Goal: Task Accomplishment & Management: Manage account settings

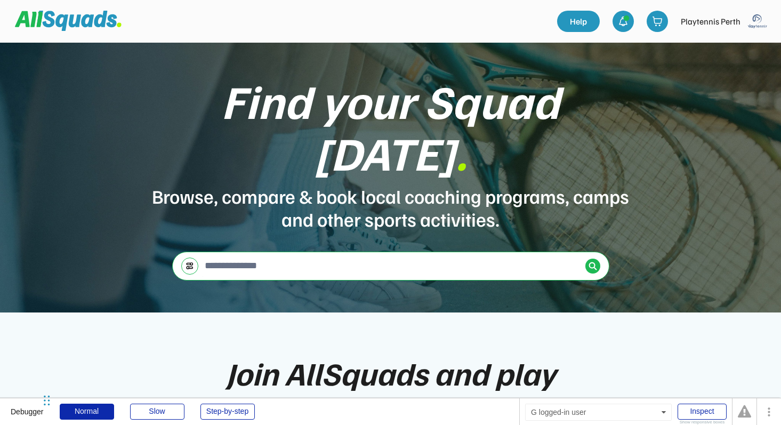
click at [756, 28] on img at bounding box center [757, 21] width 21 height 21
click at [741, 47] on link "Profile" at bounding box center [743, 46] width 63 height 21
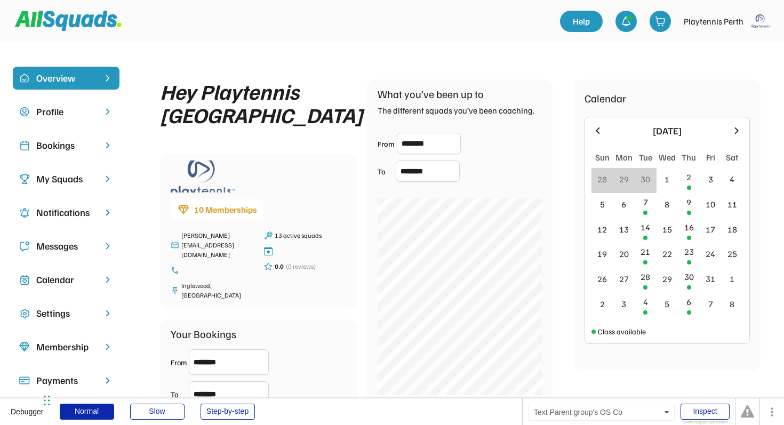
click at [91, 146] on div "Bookings" at bounding box center [66, 145] width 60 height 14
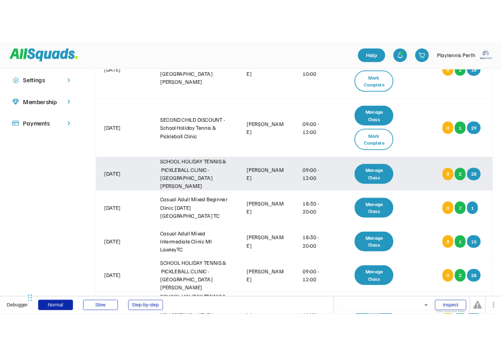
scroll to position [254, 0]
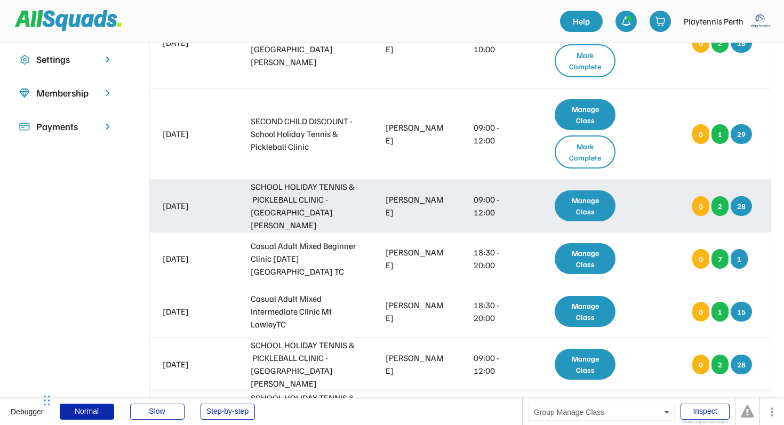
click at [596, 202] on div "Manage Class" at bounding box center [585, 205] width 61 height 31
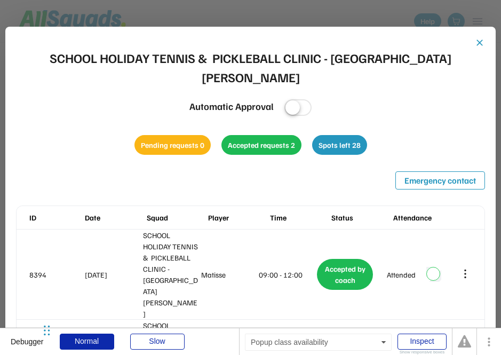
scroll to position [220, 0]
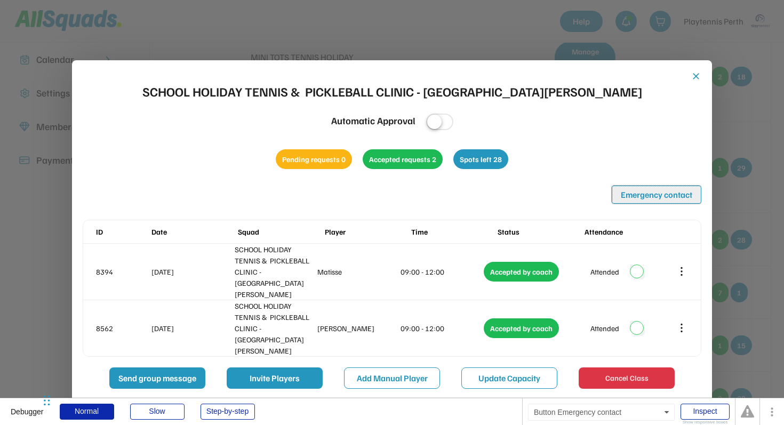
click at [646, 187] on button "Emergency contact" at bounding box center [657, 195] width 90 height 18
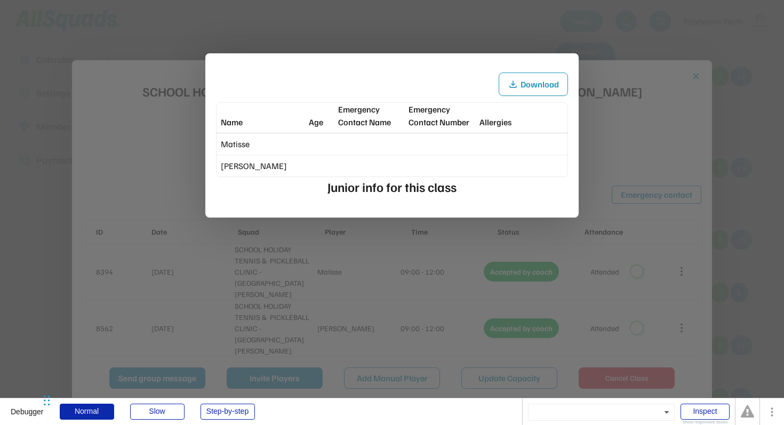
click at [425, 145] on div "Matisse" at bounding box center [392, 143] width 351 height 21
click at [638, 111] on div at bounding box center [392, 212] width 784 height 425
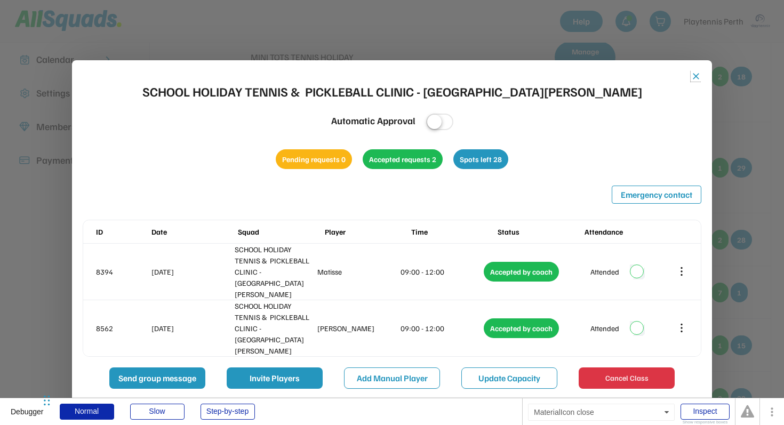
click at [697, 77] on button "close" at bounding box center [696, 76] width 11 height 11
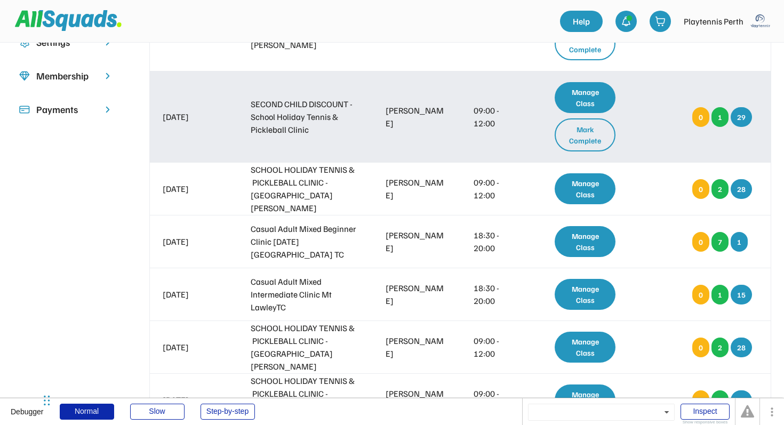
scroll to position [283, 0]
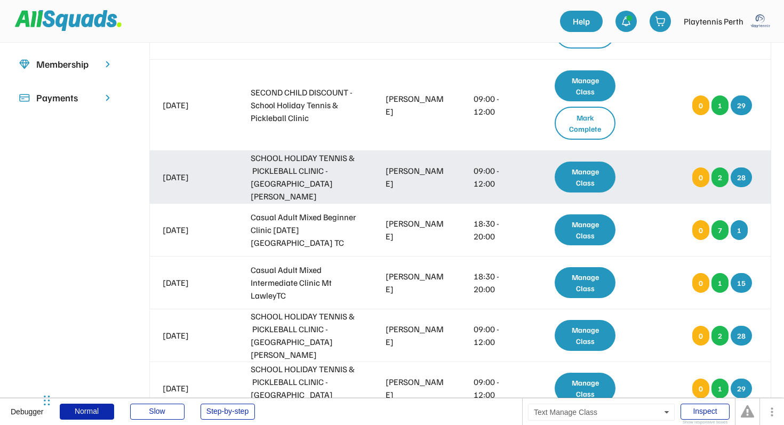
click at [583, 181] on div "Manage Class" at bounding box center [585, 177] width 61 height 31
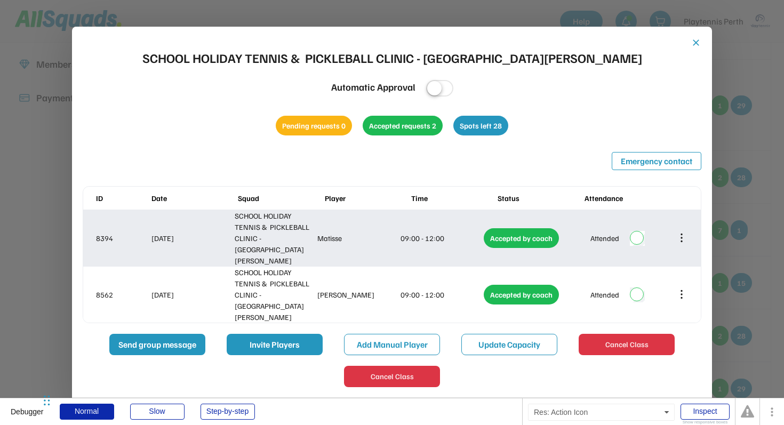
click at [685, 232] on icon at bounding box center [682, 238] width 12 height 12
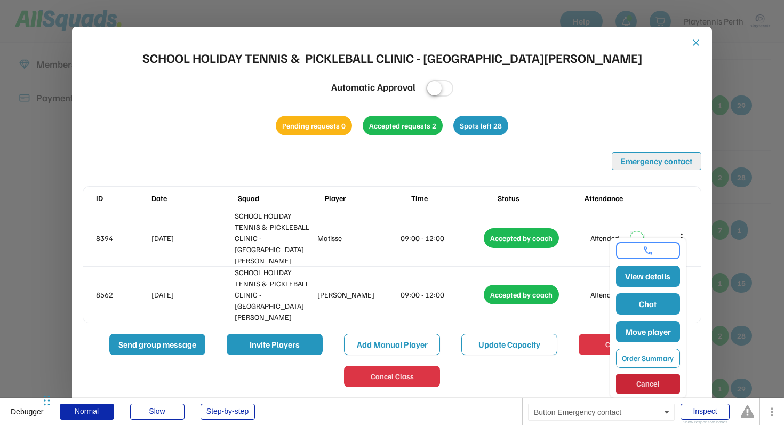
click at [652, 158] on button "Emergency contact" at bounding box center [657, 161] width 90 height 18
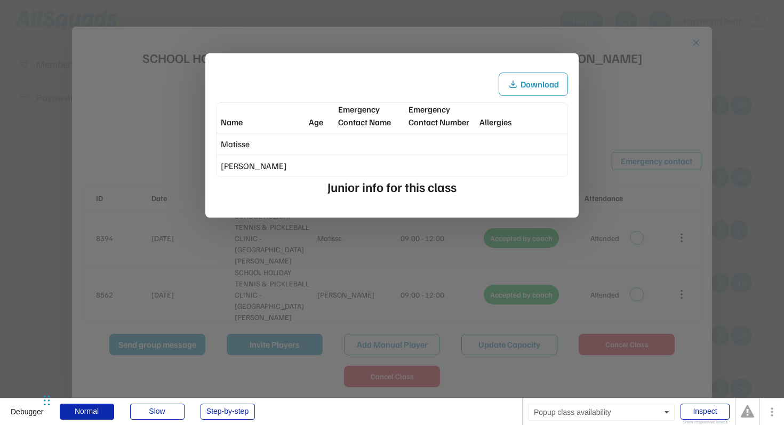
click at [634, 94] on div at bounding box center [392, 212] width 784 height 425
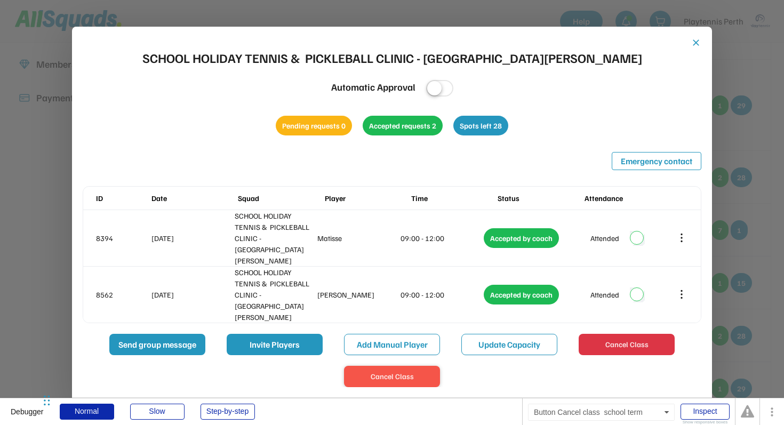
click at [421, 366] on button "Cancel Class" at bounding box center [392, 376] width 96 height 21
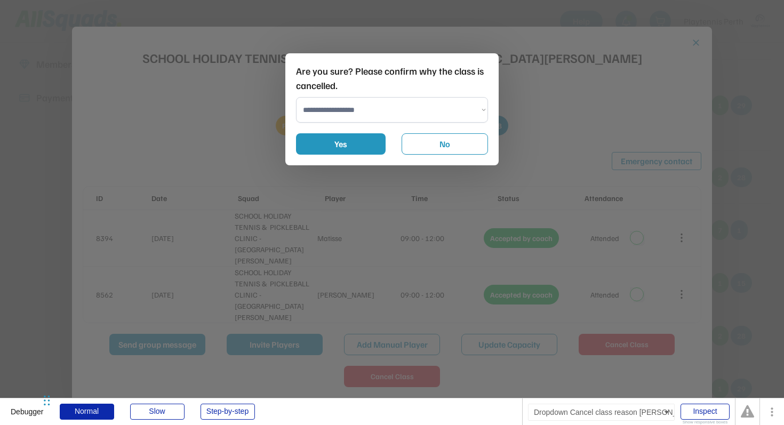
click at [469, 105] on select "**********" at bounding box center [392, 110] width 192 height 26
click at [296, 97] on select "**********" at bounding box center [392, 110] width 192 height 26
click at [337, 146] on button "Yes" at bounding box center [341, 143] width 90 height 21
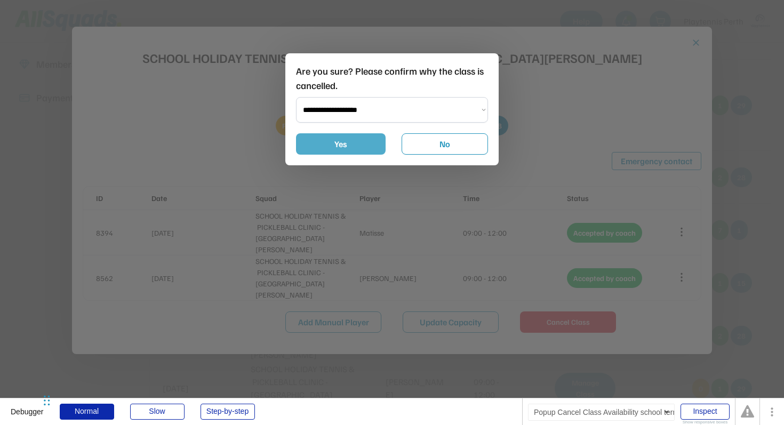
select select "**********"
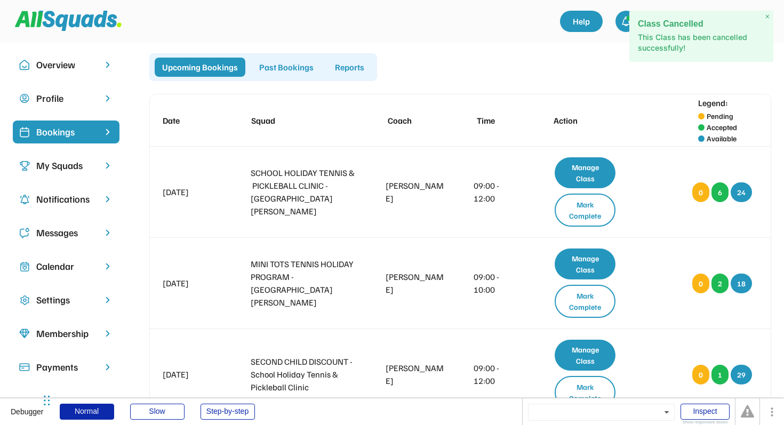
scroll to position [13, 0]
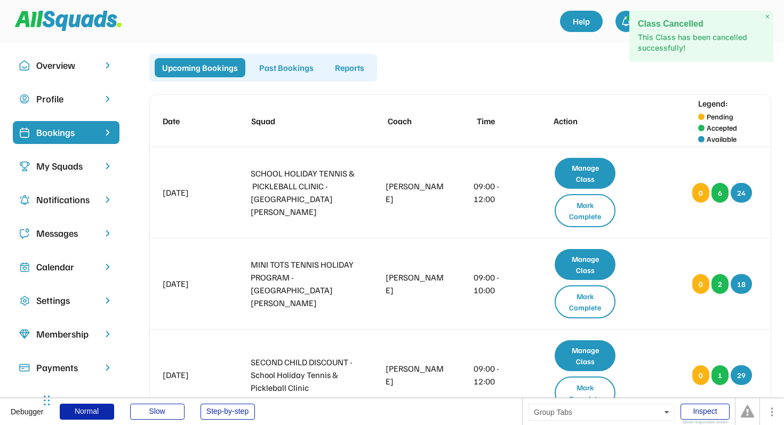
click at [280, 71] on div "Past Bookings" at bounding box center [286, 67] width 69 height 19
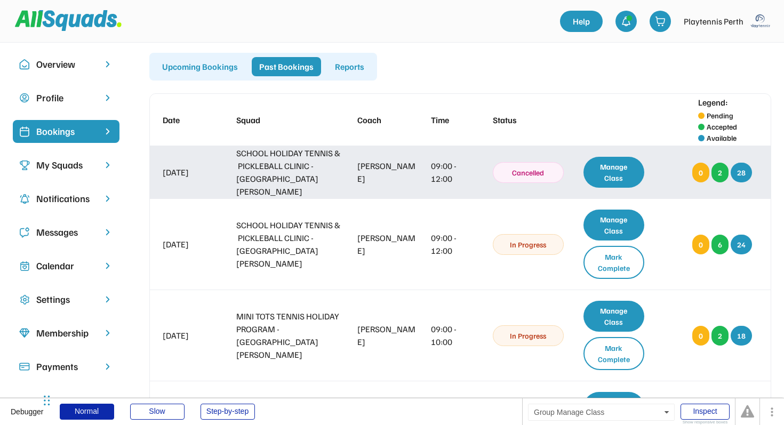
scroll to position [0, 0]
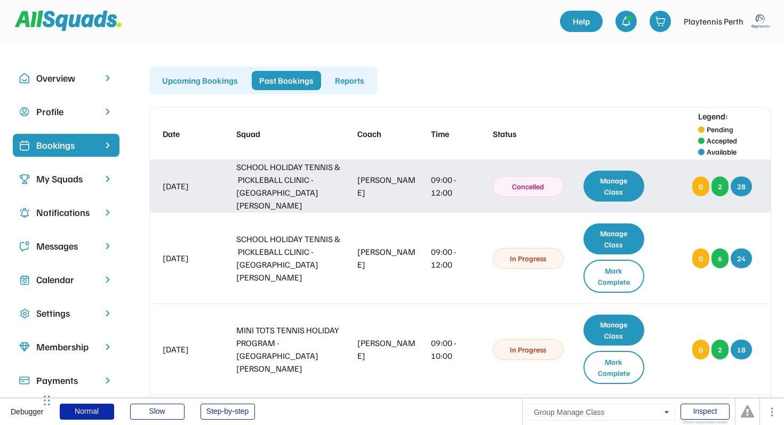
click at [611, 186] on div "Manage Class" at bounding box center [613, 186] width 61 height 31
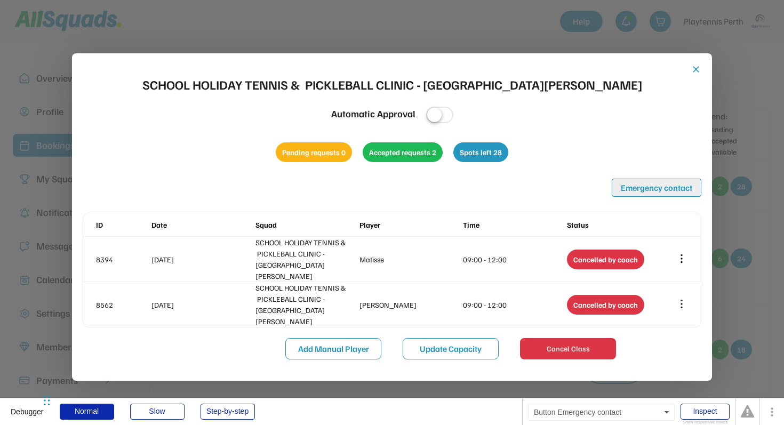
click at [684, 183] on button "Emergency contact" at bounding box center [657, 188] width 90 height 18
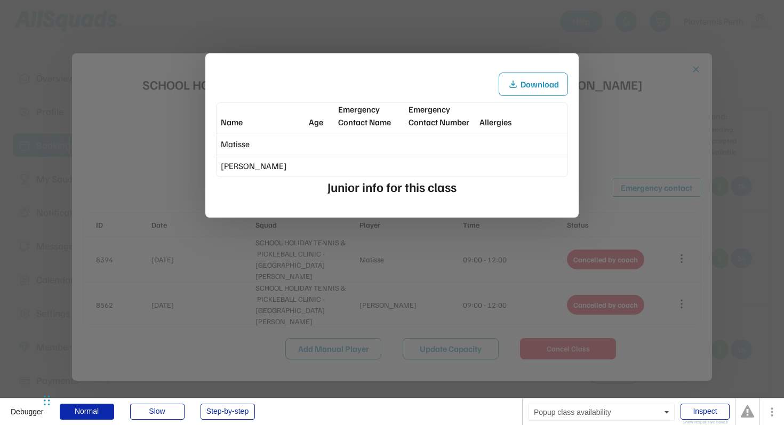
click at [687, 63] on div at bounding box center [392, 212] width 784 height 425
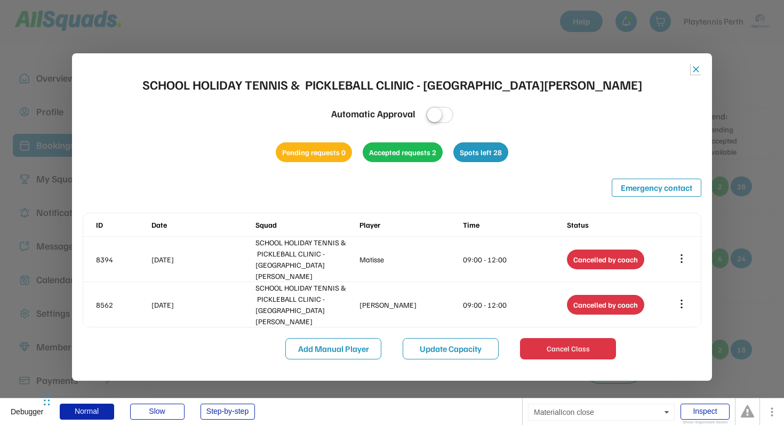
click at [699, 67] on button "close" at bounding box center [696, 69] width 11 height 11
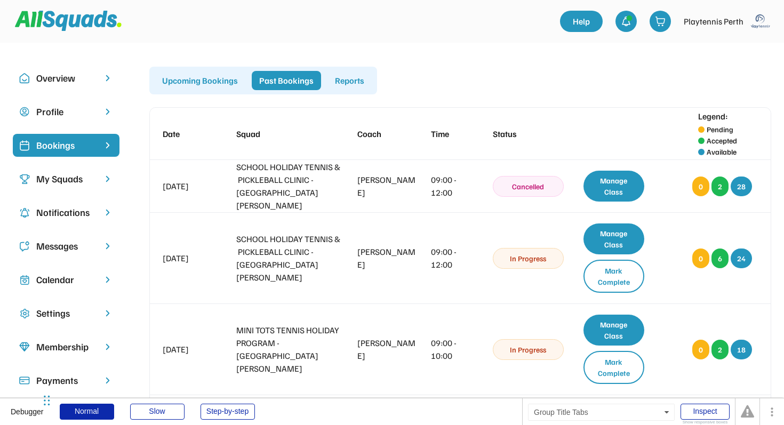
click at [355, 81] on div "Reports" at bounding box center [349, 80] width 44 height 19
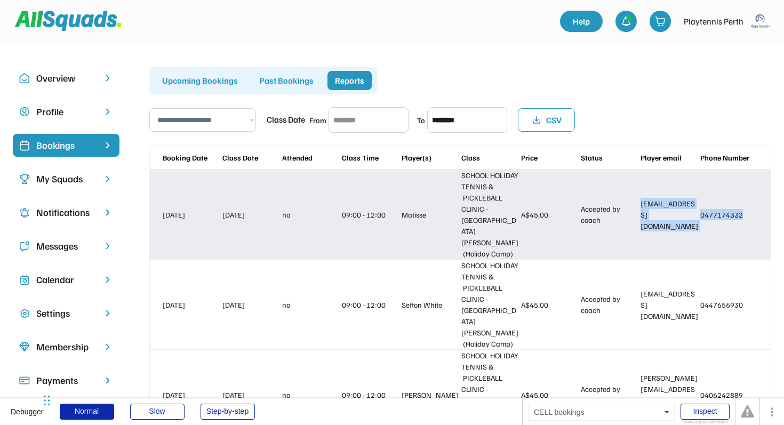
drag, startPoint x: 640, startPoint y: 198, endPoint x: 739, endPoint y: 213, distance: 99.8
click at [739, 213] on div "12/09/2025 01/10/2025 no 09:00 - 12:00 Matisse SCHOOL HOLIDAY TENNIS & PICKLEBA…" at bounding box center [460, 215] width 621 height 90
copy div "aliya.lore@hotmail.com 0477174332"
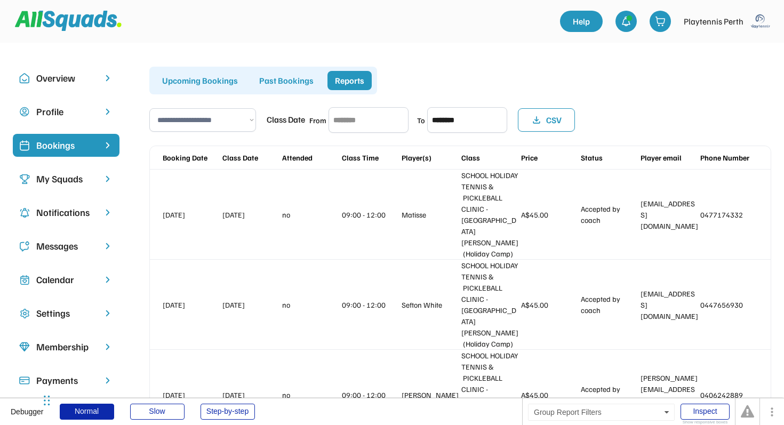
click at [246, 122] on select "**********" at bounding box center [202, 119] width 107 height 23
select select "**********"
click at [149, 108] on select "**********" at bounding box center [202, 119] width 107 height 23
click at [221, 83] on div "Upcoming Bookings" at bounding box center [200, 80] width 91 height 19
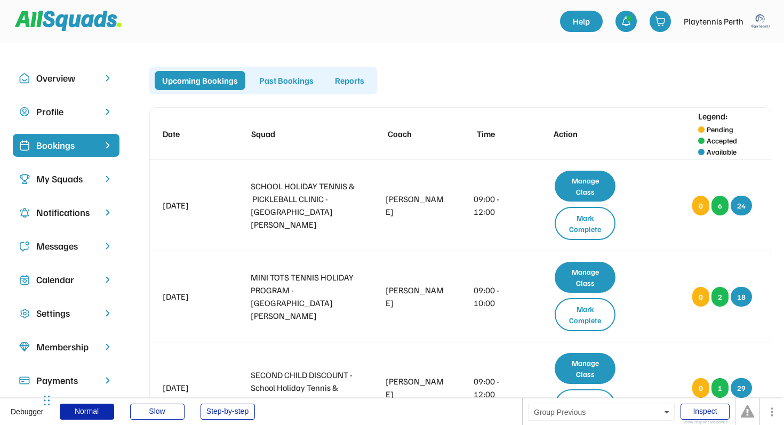
click at [275, 79] on div "Past Bookings" at bounding box center [286, 80] width 69 height 19
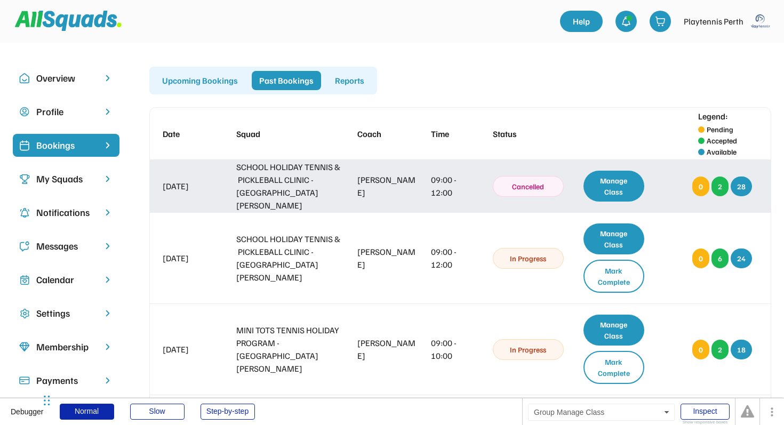
click at [619, 187] on div "Manage Class" at bounding box center [613, 186] width 61 height 31
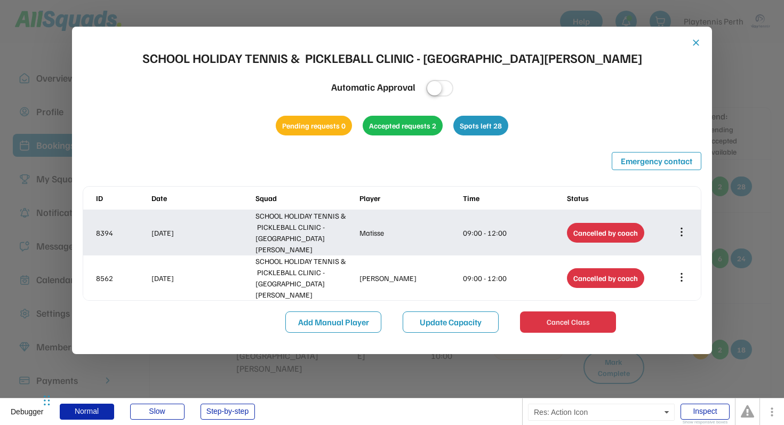
click at [680, 227] on icon at bounding box center [682, 232] width 12 height 12
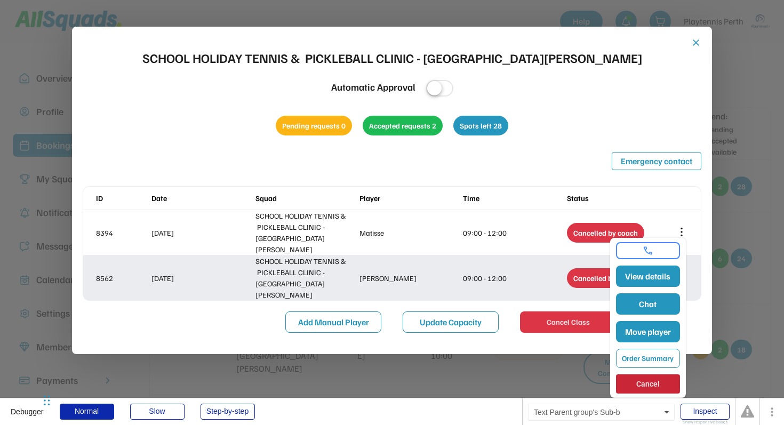
click at [543, 273] on div "09:00 - 12:00" at bounding box center [514, 278] width 102 height 11
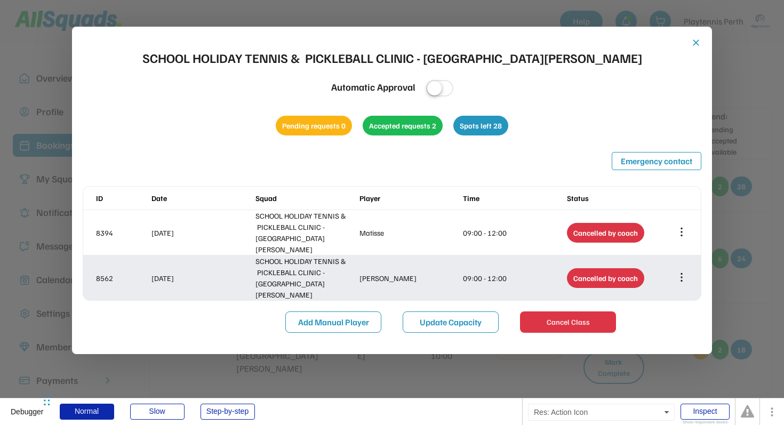
click at [682, 274] on icon at bounding box center [682, 277] width 0 height 7
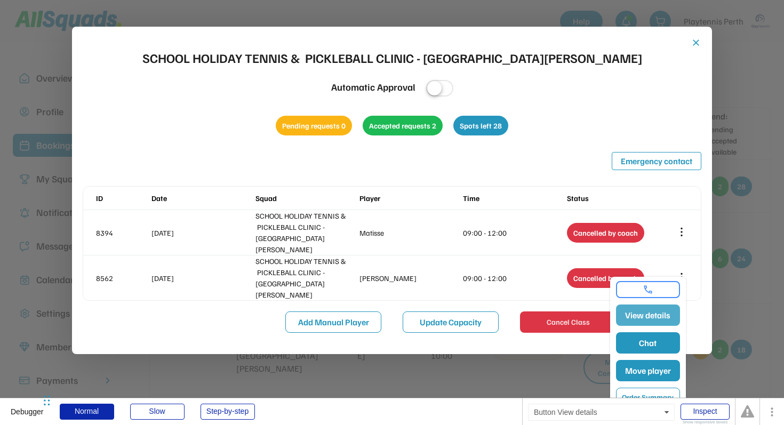
click at [653, 314] on button "View details" at bounding box center [648, 315] width 64 height 21
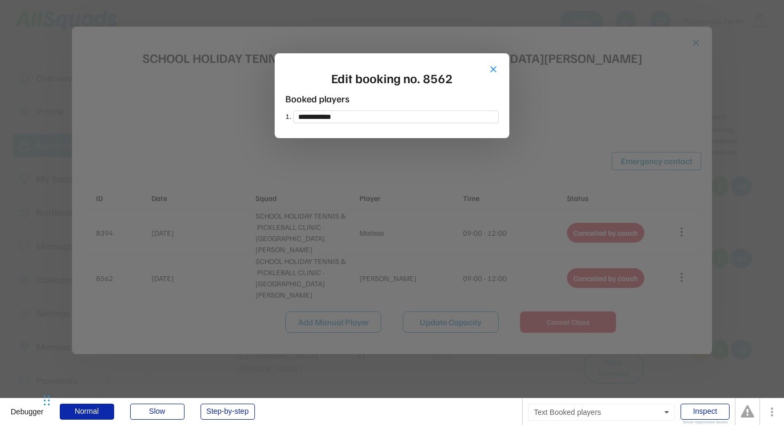
click at [288, 103] on div "Booked players 1." at bounding box center [391, 110] width 213 height 36
